Goal: Task Accomplishment & Management: Use online tool/utility

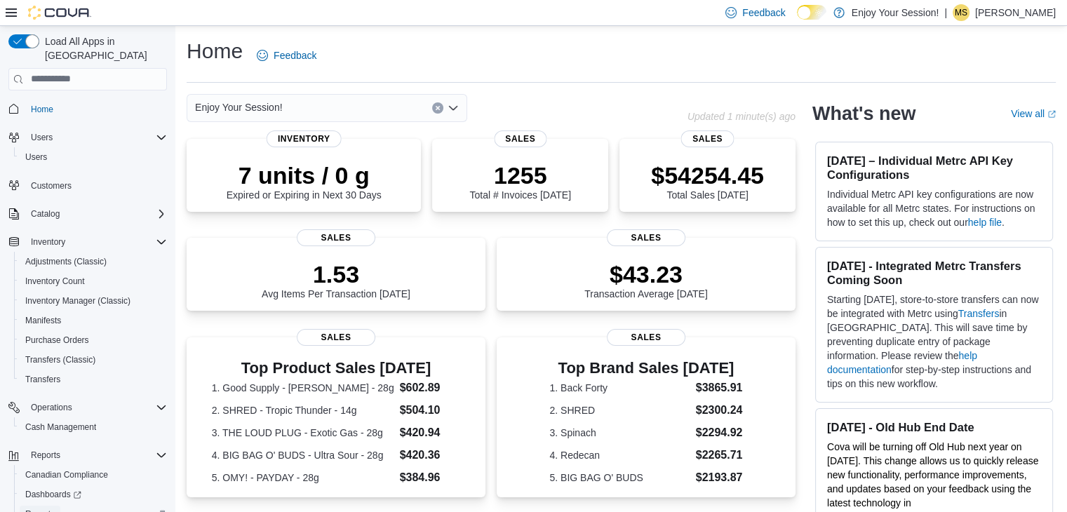
click at [47, 509] on span "Reports" at bounding box center [39, 514] width 29 height 11
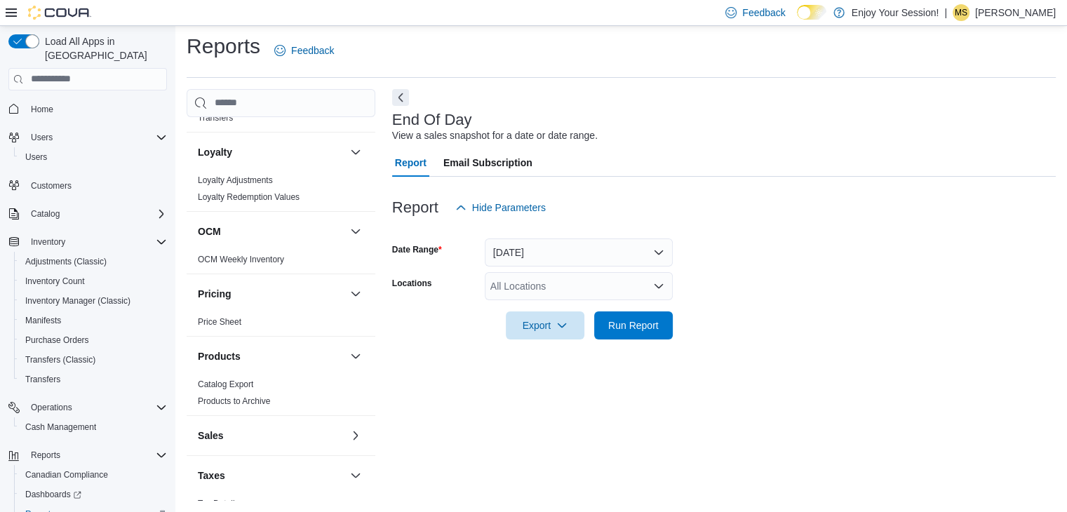
scroll to position [636, 0]
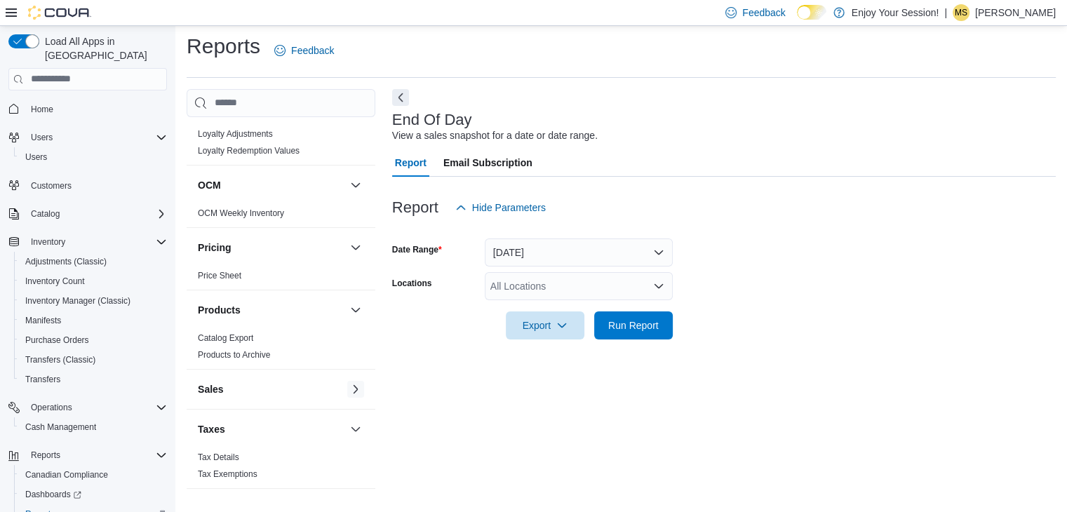
click at [347, 385] on button "button" at bounding box center [355, 389] width 17 height 17
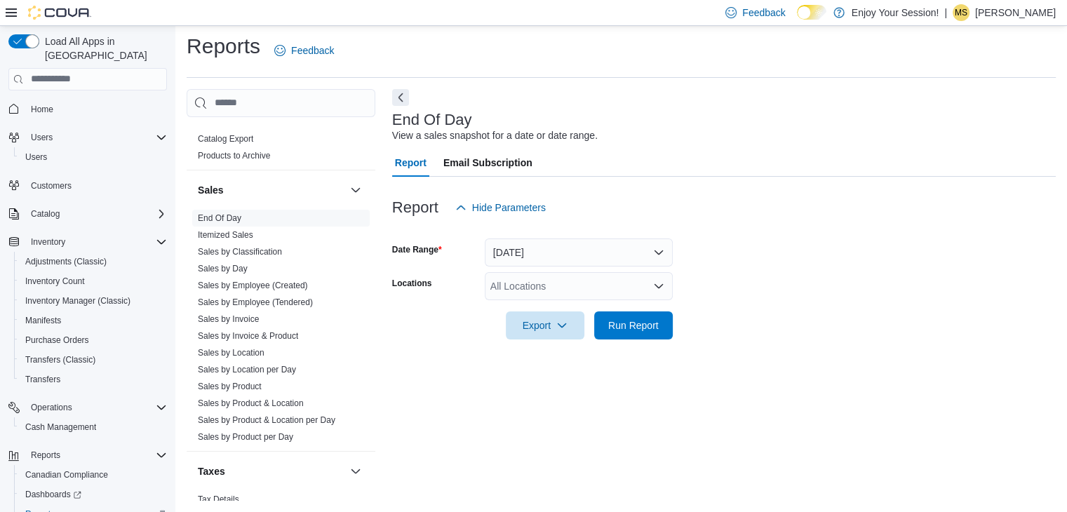
scroll to position [860, 0]
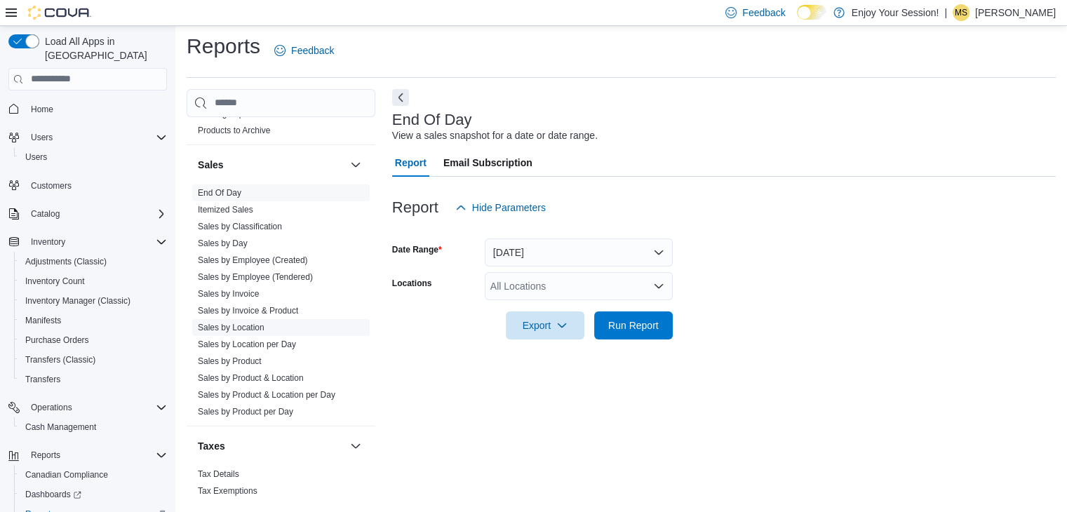
click at [255, 325] on link "Sales by Location" at bounding box center [231, 328] width 67 height 10
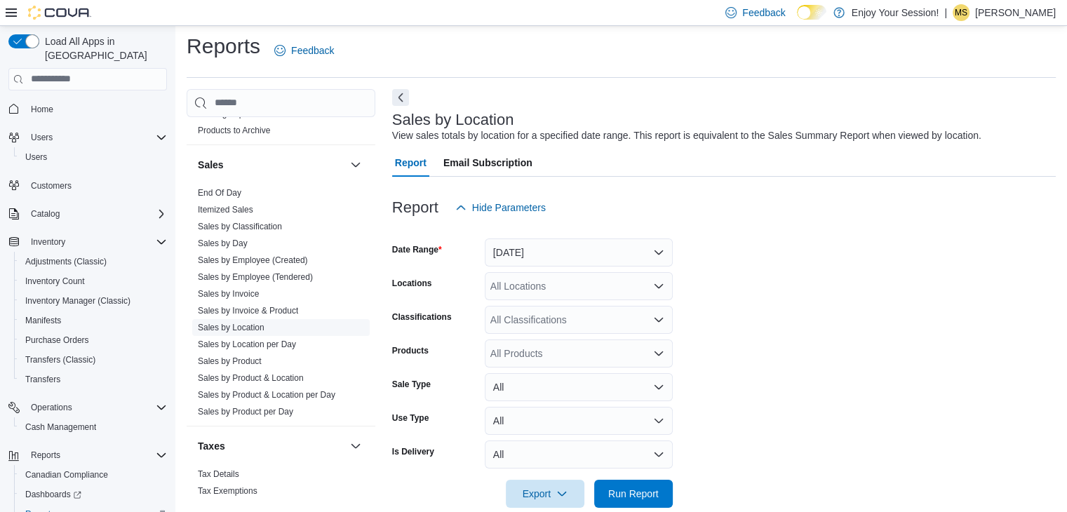
scroll to position [28, 0]
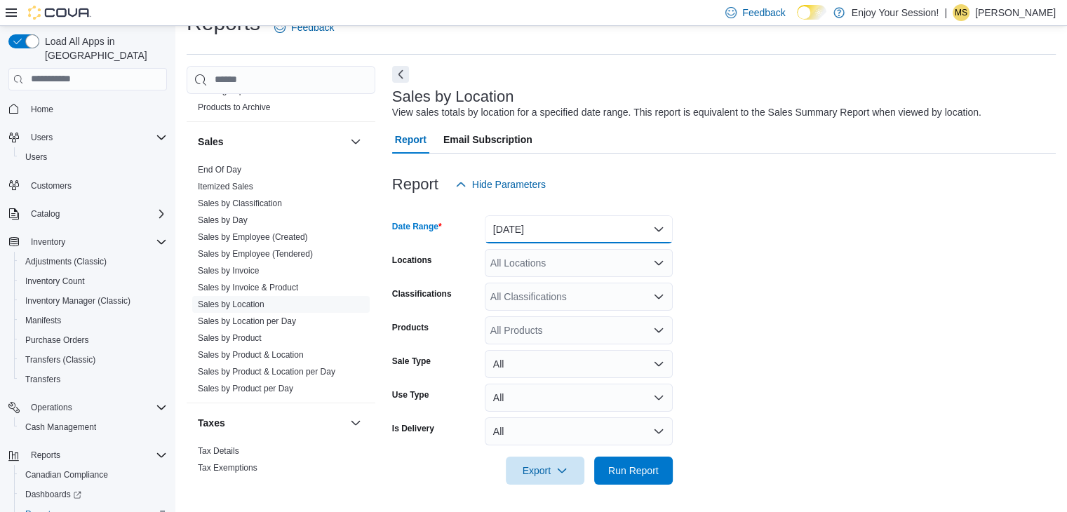
click at [539, 231] on button "[DATE]" at bounding box center [579, 229] width 188 height 28
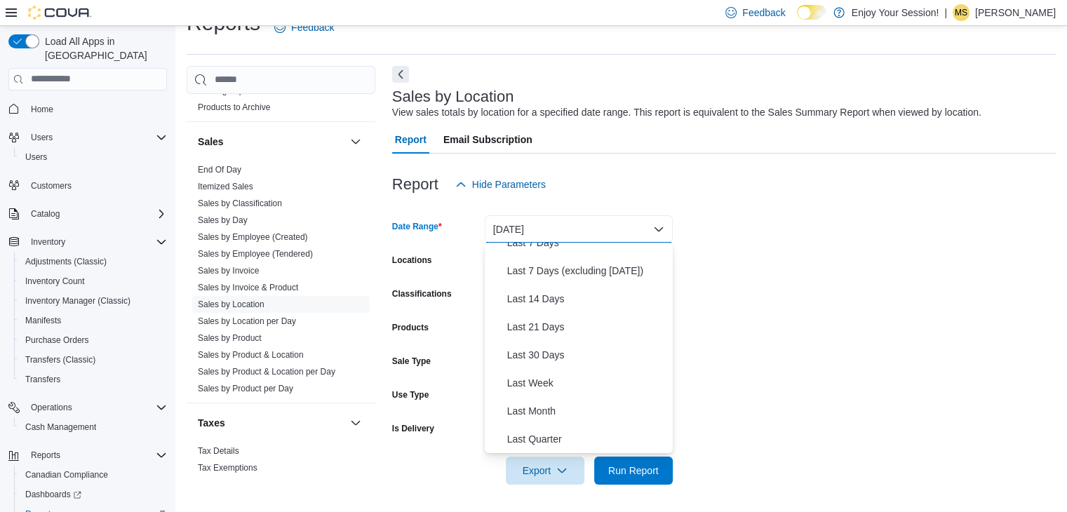
scroll to position [98, 0]
click at [577, 412] on span "Last Month" at bounding box center [587, 411] width 160 height 17
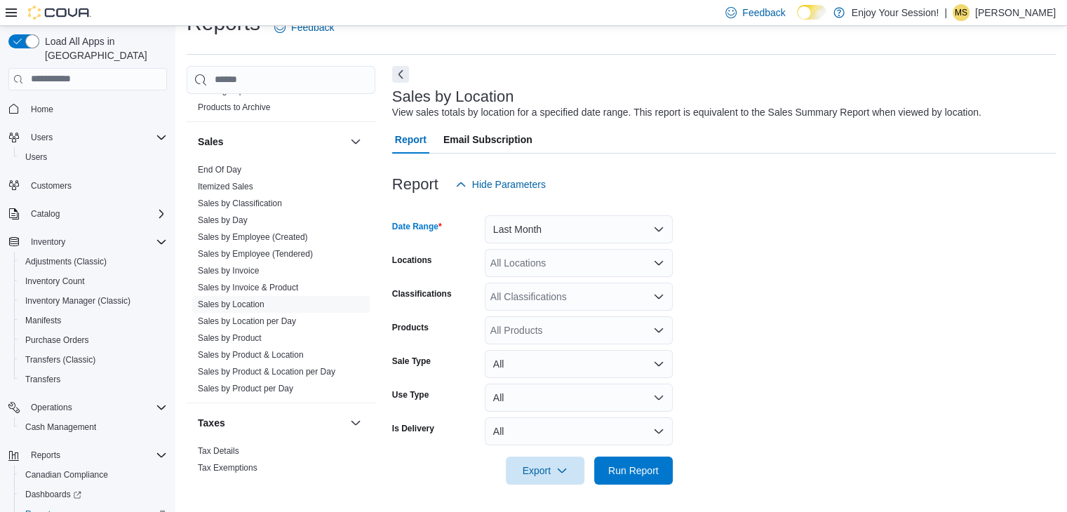
click at [523, 256] on div "All Locations" at bounding box center [579, 263] width 188 height 28
type input "***"
click at [521, 262] on div "***" at bounding box center [579, 263] width 188 height 28
click at [542, 285] on span "Thunder Bay" at bounding box center [543, 286] width 56 height 14
click at [861, 323] on form "Date Range Last Month Locations Thunder Bay Classifications All Classifications…" at bounding box center [724, 342] width 664 height 286
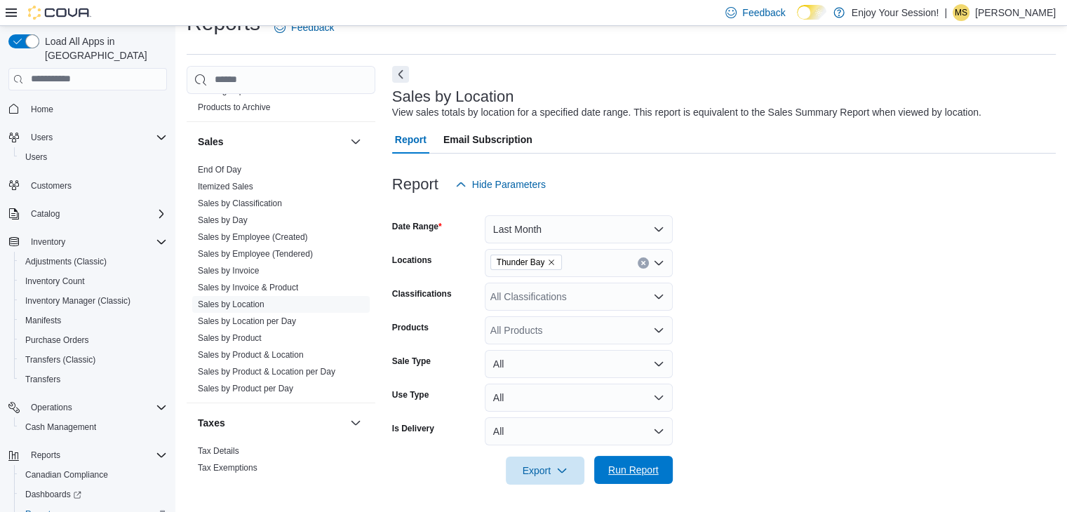
click at [643, 458] on span "Run Report" at bounding box center [634, 470] width 62 height 28
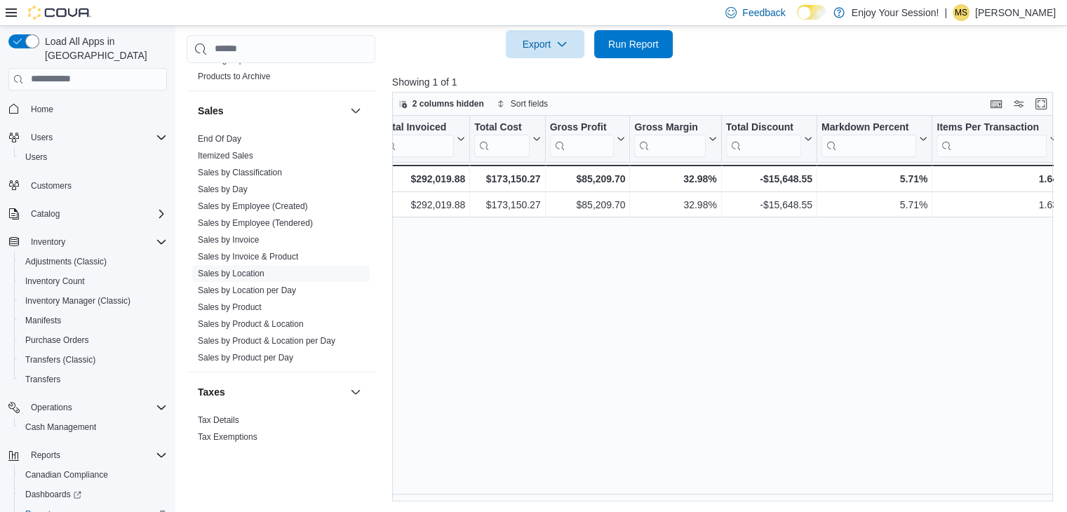
scroll to position [0, 659]
